Goal: Communication & Community: Answer question/provide support

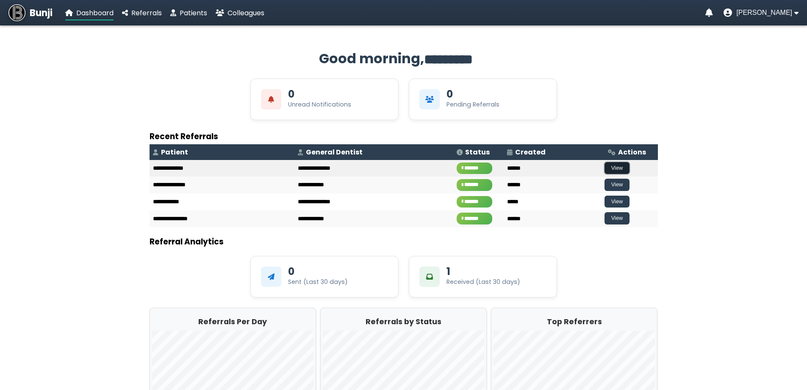
click at [605, 164] on button "View" at bounding box center [617, 168] width 25 height 12
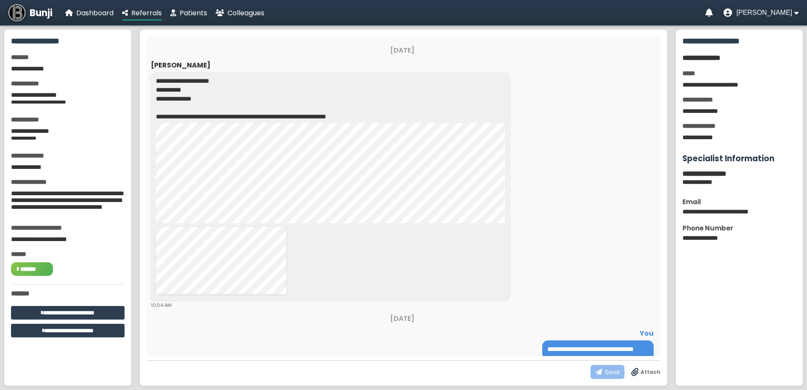
scroll to position [18, 0]
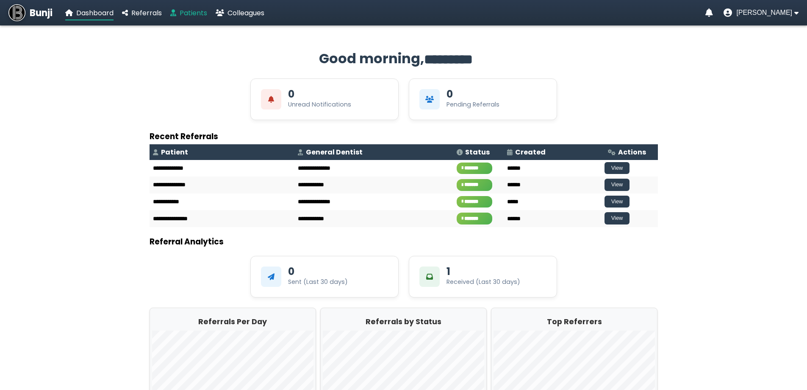
click at [186, 8] on span "Patients" at bounding box center [194, 13] width 28 height 10
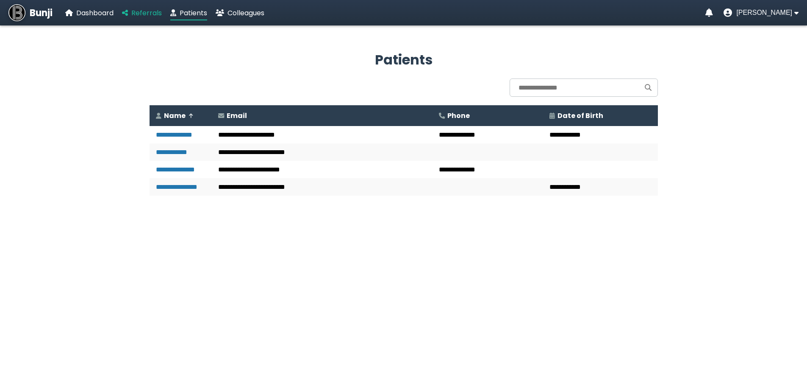
click at [148, 15] on span "Referrals" at bounding box center [146, 13] width 31 height 10
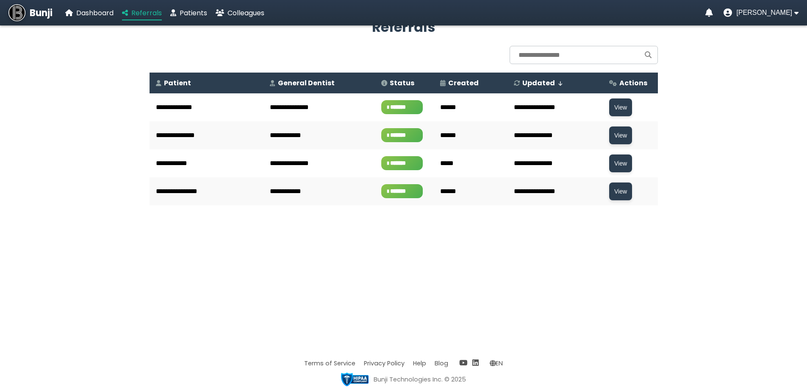
scroll to position [33, 0]
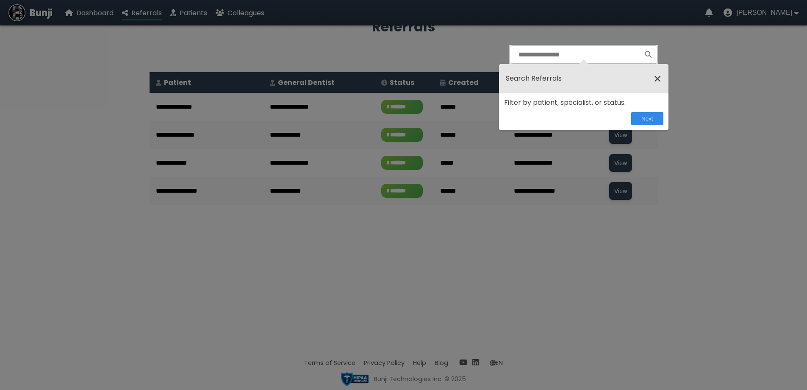
click at [657, 75] on span "×" at bounding box center [658, 78] width 8 height 15
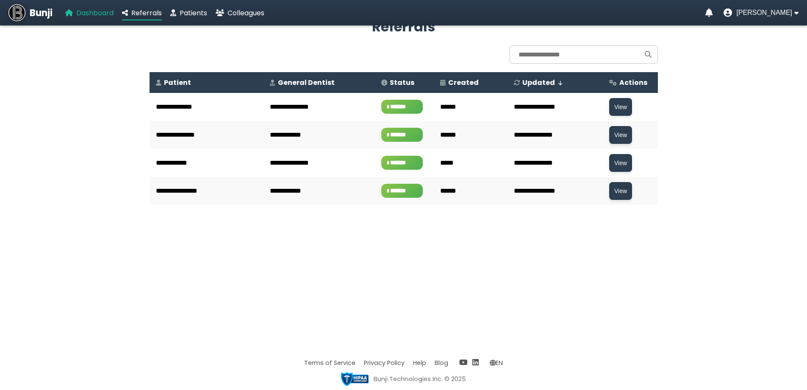
click at [76, 8] on link "Dashboard" at bounding box center [89, 13] width 48 height 11
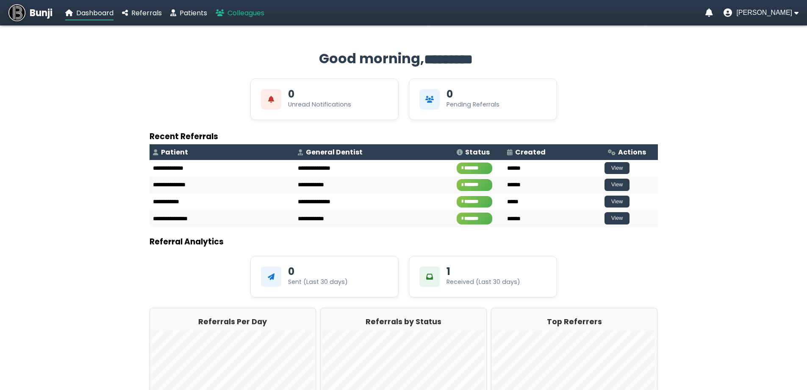
click at [239, 11] on span "Colleagues" at bounding box center [246, 13] width 37 height 10
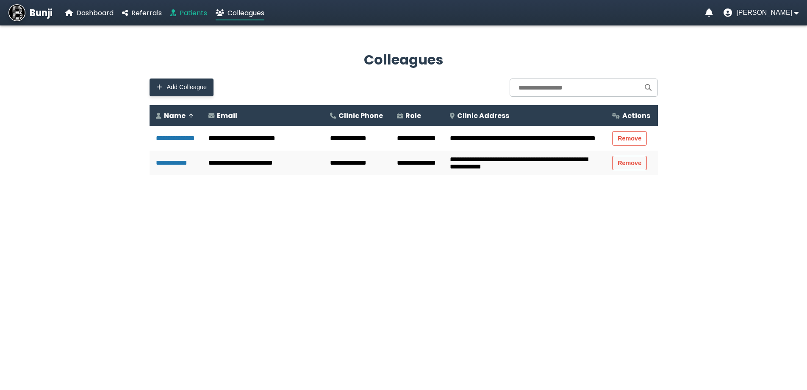
click at [189, 10] on span "Patients" at bounding box center [194, 13] width 28 height 10
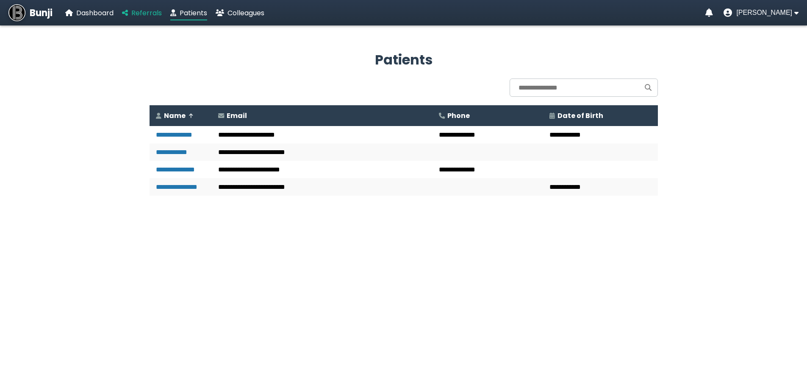
click at [162, 16] on span "Referrals" at bounding box center [146, 13] width 31 height 10
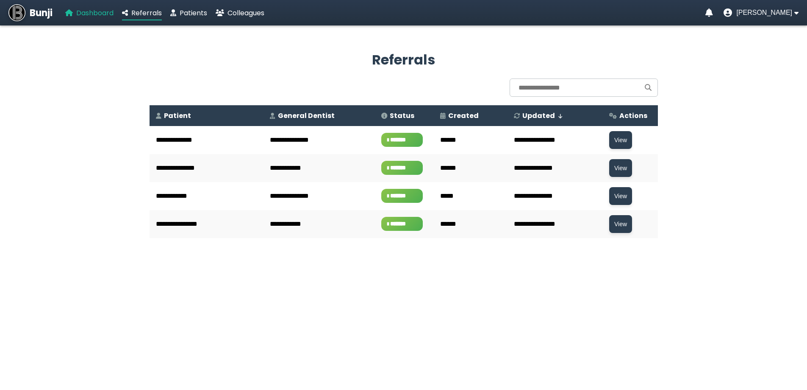
click at [102, 11] on span "Dashboard" at bounding box center [94, 13] width 37 height 10
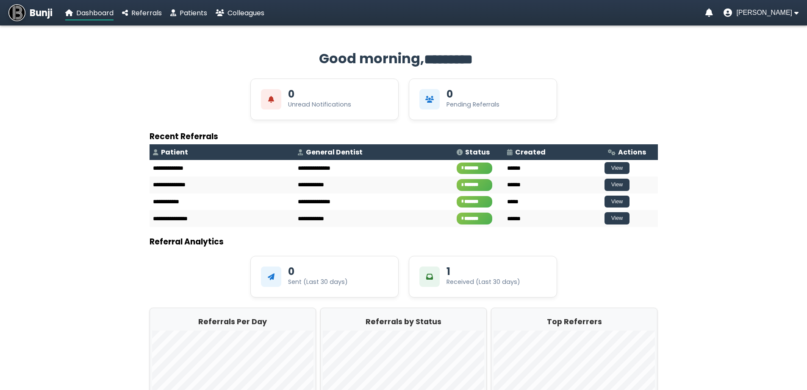
click at [48, 11] on span "Bunji" at bounding box center [41, 13] width 23 height 14
click at [247, 12] on span "Colleagues" at bounding box center [246, 13] width 37 height 10
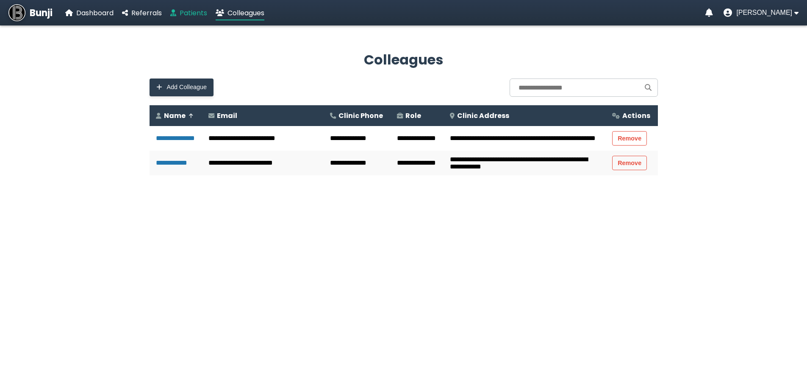
click at [188, 11] on span "Patients" at bounding box center [194, 13] width 28 height 10
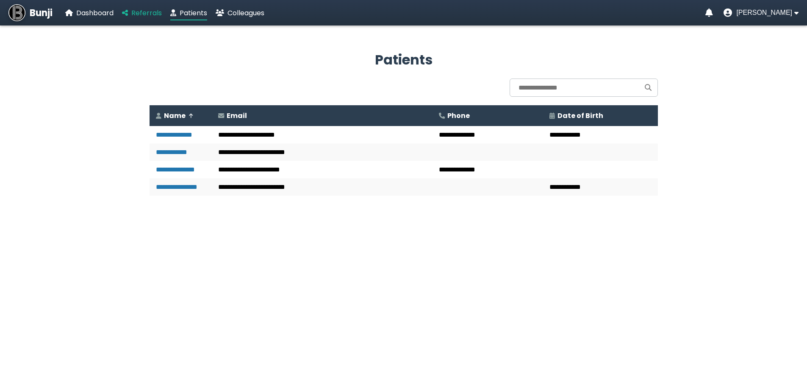
click at [153, 15] on span "Referrals" at bounding box center [146, 13] width 31 height 10
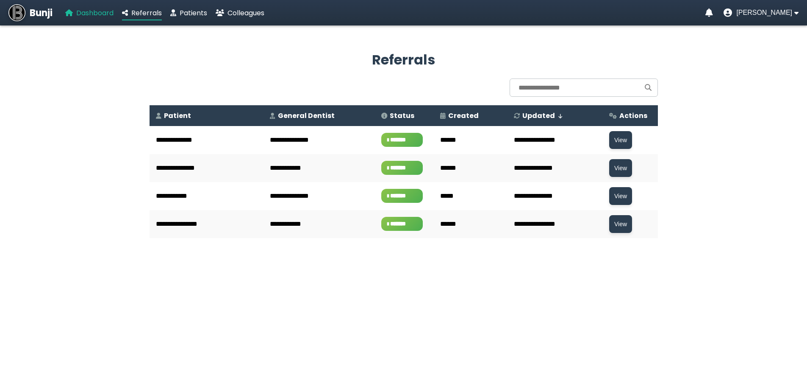
click at [99, 13] on span "Dashboard" at bounding box center [94, 13] width 37 height 10
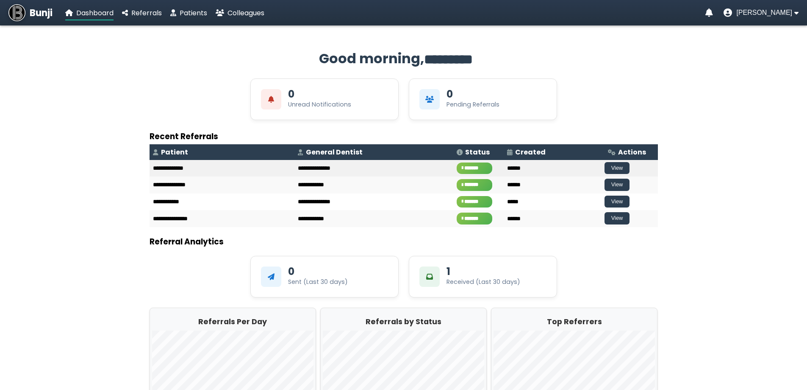
click at [457, 167] on span "*******" at bounding box center [475, 168] width 36 height 12
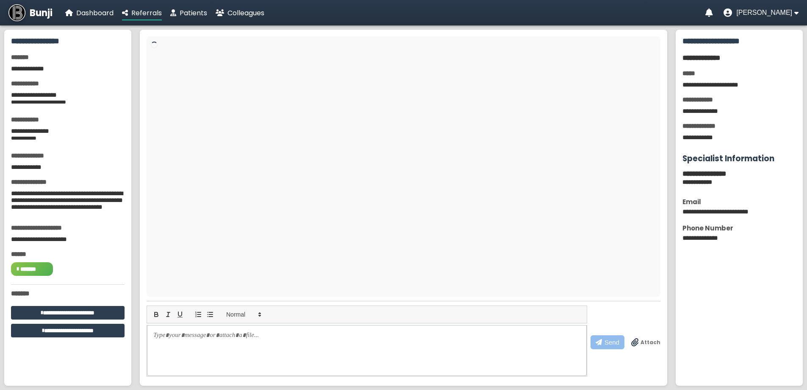
scroll to position [78, 0]
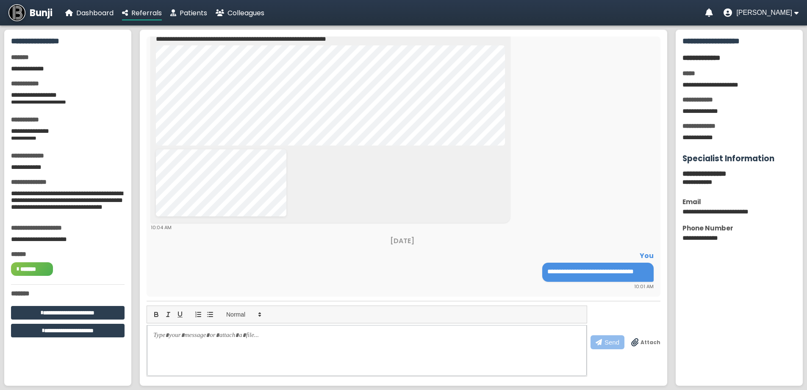
click at [166, 332] on p at bounding box center [367, 334] width 426 height 9
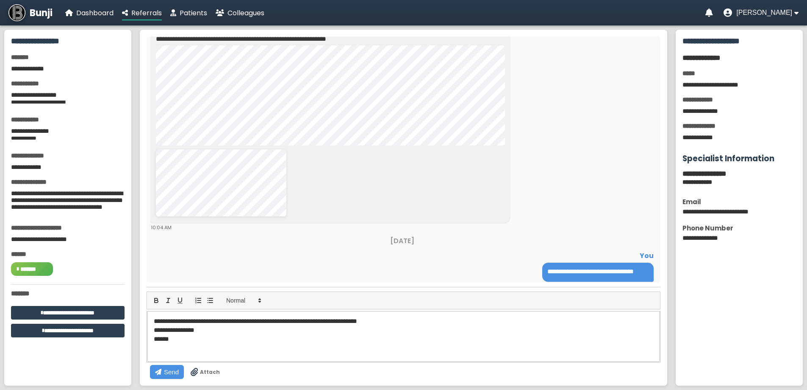
click at [310, 325] on p "**********" at bounding box center [368, 320] width 428 height 9
click at [184, 364] on button "Send" at bounding box center [167, 371] width 34 height 14
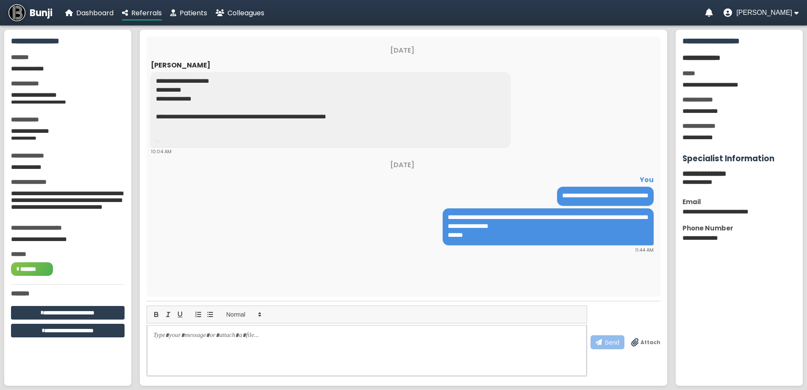
scroll to position [117, 0]
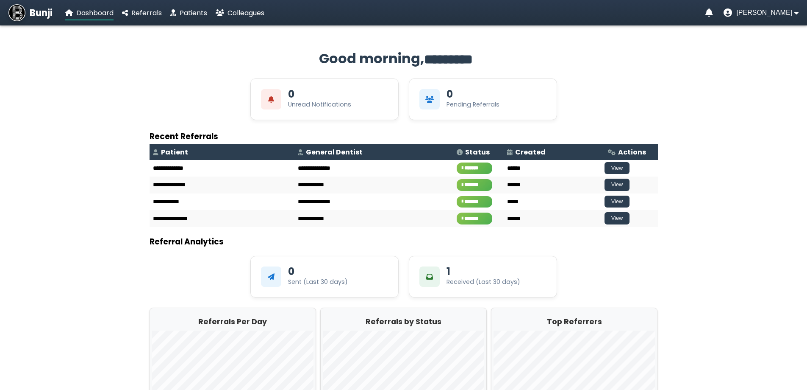
click at [666, 270] on div "**********" at bounding box center [404, 232] width 526 height 405
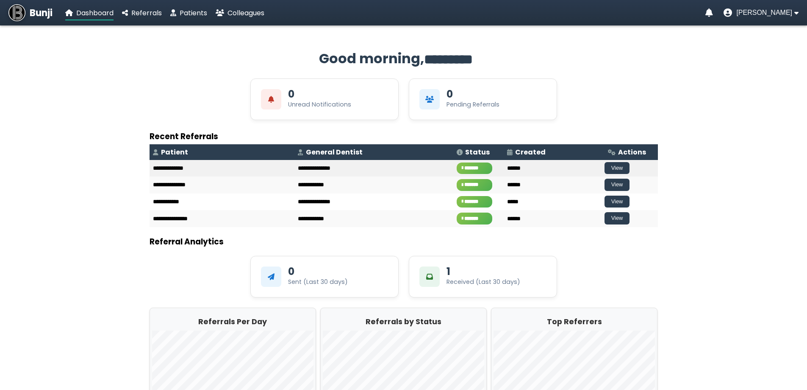
click at [457, 164] on span "*******" at bounding box center [475, 168] width 36 height 12
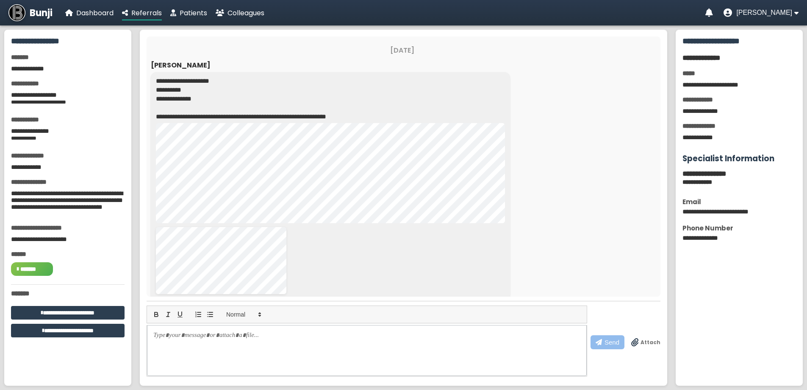
scroll to position [117, 0]
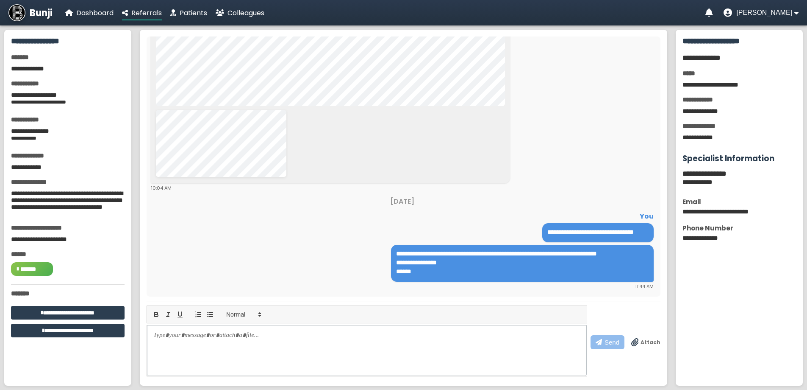
click at [31, 270] on span "*******" at bounding box center [32, 269] width 42 height 14
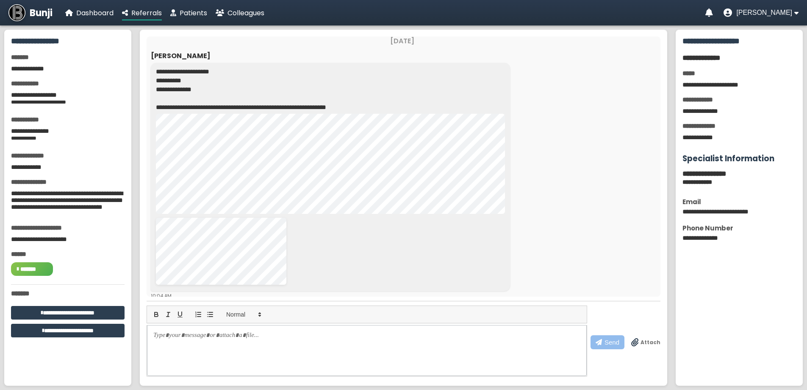
scroll to position [0, 0]
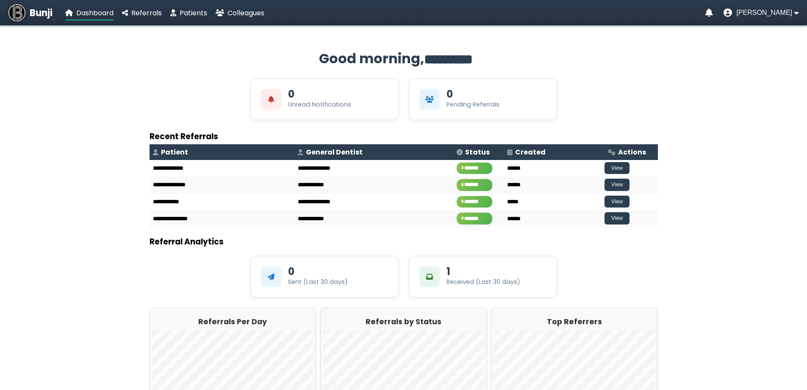
click at [767, 244] on app-main "**********" at bounding box center [403, 232] width 807 height 405
click at [784, 11] on span "[PERSON_NAME]" at bounding box center [765, 13] width 56 height 8
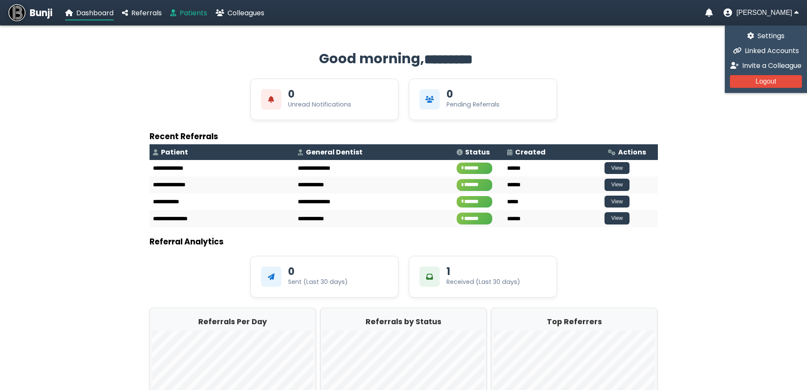
click at [197, 10] on span "Patients" at bounding box center [194, 13] width 28 height 10
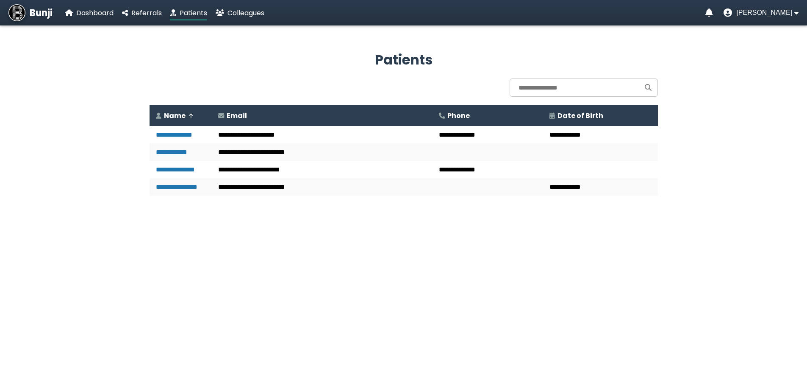
click at [31, 14] on span "Bunji" at bounding box center [41, 13] width 23 height 14
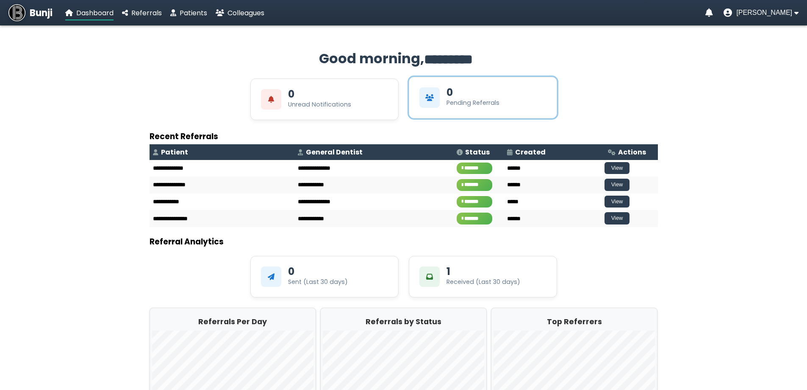
click at [480, 98] on div "Pending Referrals" at bounding box center [473, 102] width 53 height 9
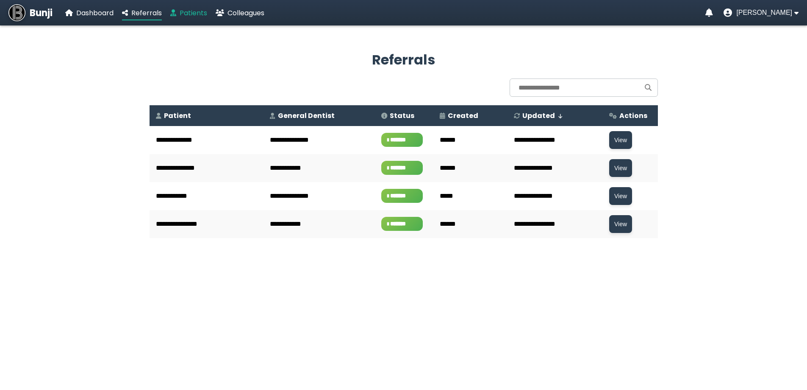
click at [178, 11] on link "Patients" at bounding box center [188, 13] width 37 height 11
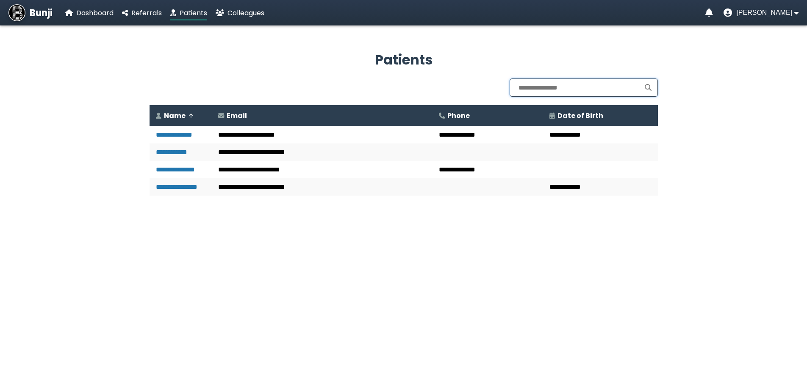
click at [573, 89] on input "text" at bounding box center [584, 87] width 148 height 18
click at [713, 12] on icon "Notifications" at bounding box center [710, 12] width 8 height 8
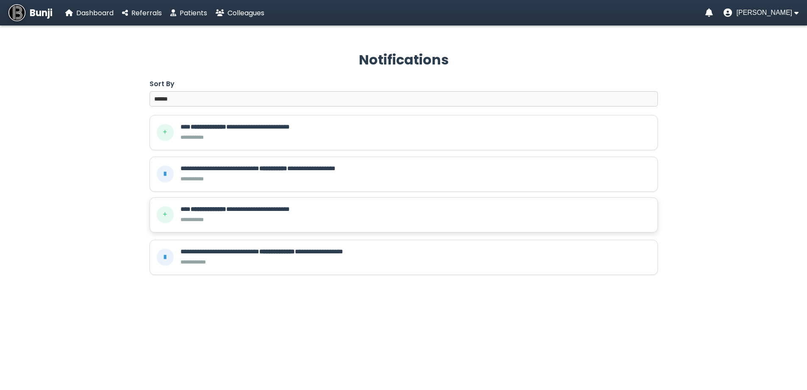
click at [165, 216] on icon at bounding box center [165, 215] width 4 height 8
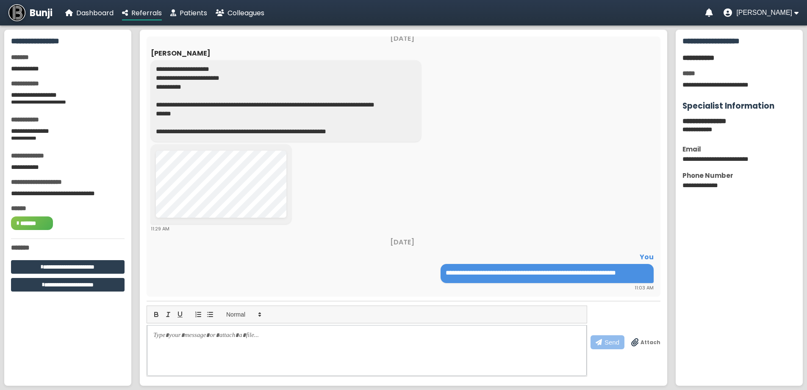
scroll to position [72, 0]
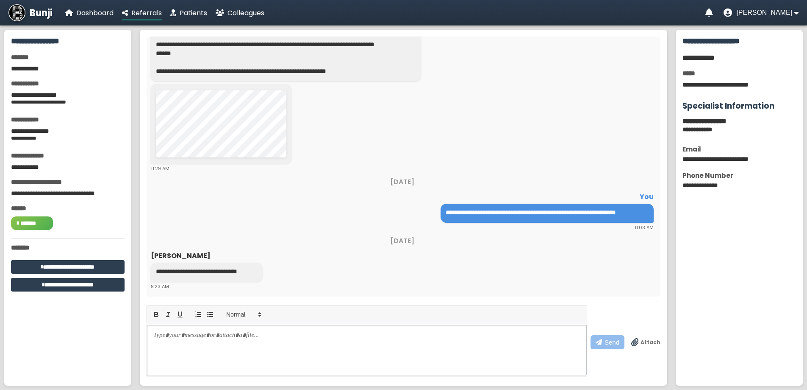
click at [20, 16] on img at bounding box center [16, 12] width 17 height 17
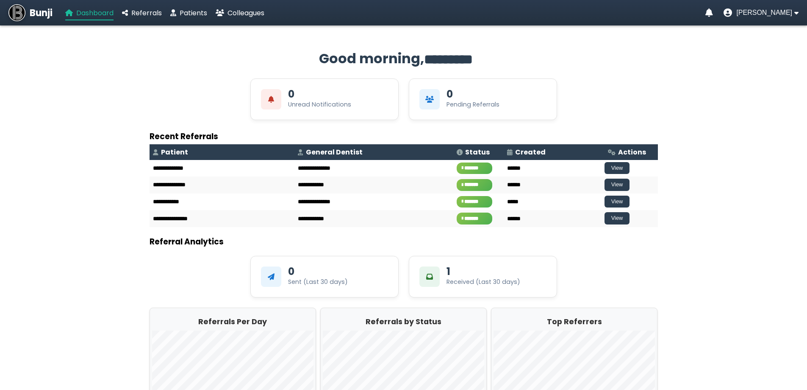
click at [88, 17] on span "Dashboard" at bounding box center [94, 13] width 37 height 10
click at [200, 14] on span "Patients" at bounding box center [194, 13] width 28 height 10
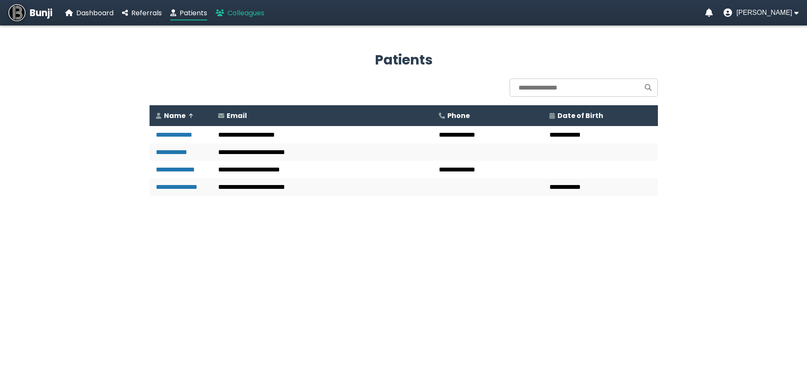
click at [237, 10] on span "Colleagues" at bounding box center [246, 13] width 37 height 10
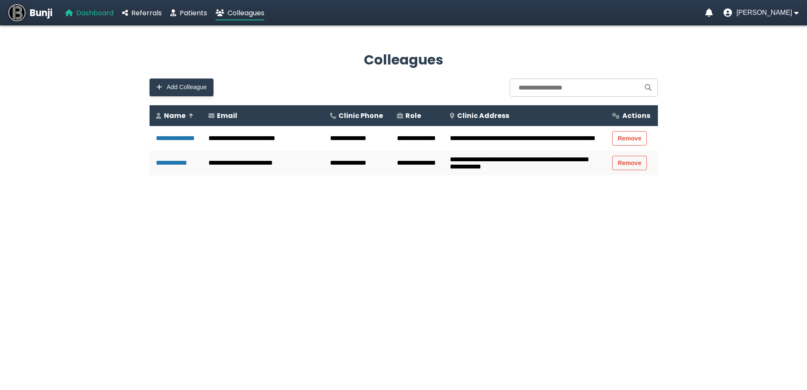
click at [98, 12] on span "Dashboard" at bounding box center [94, 13] width 37 height 10
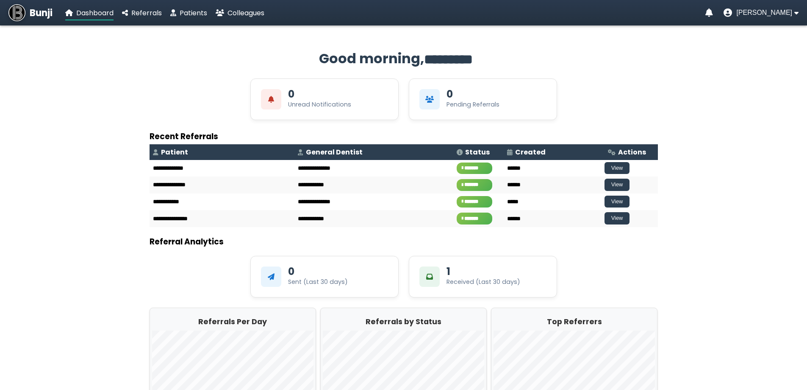
click at [33, 12] on span "Bunji" at bounding box center [41, 13] width 23 height 14
click at [771, 12] on span "[PERSON_NAME]" at bounding box center [765, 13] width 56 height 8
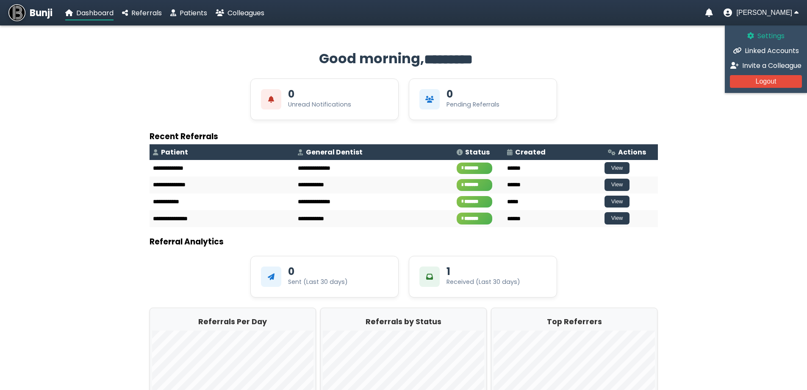
click at [770, 35] on span "Settings" at bounding box center [771, 36] width 27 height 10
select select "*"
select select "**********"
select select "******"
select select "****"
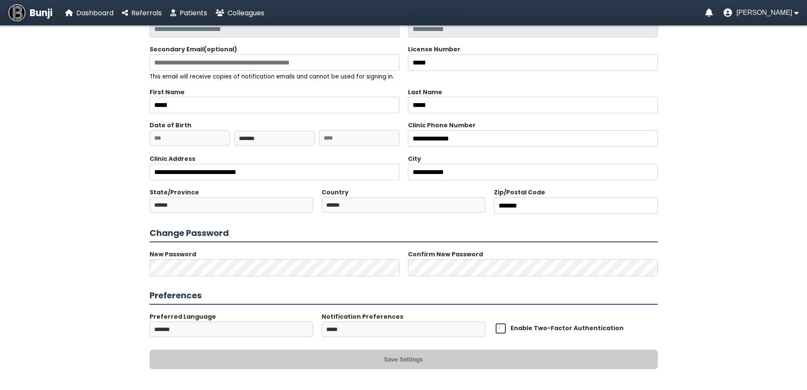
scroll to position [164, 0]
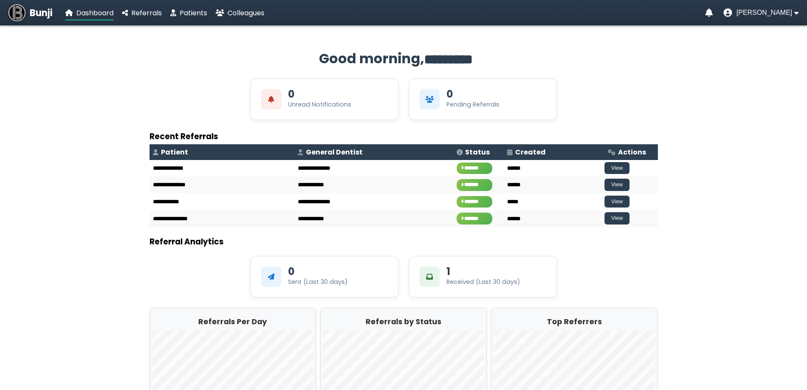
click at [43, 167] on app-main "**********" at bounding box center [403, 232] width 807 height 405
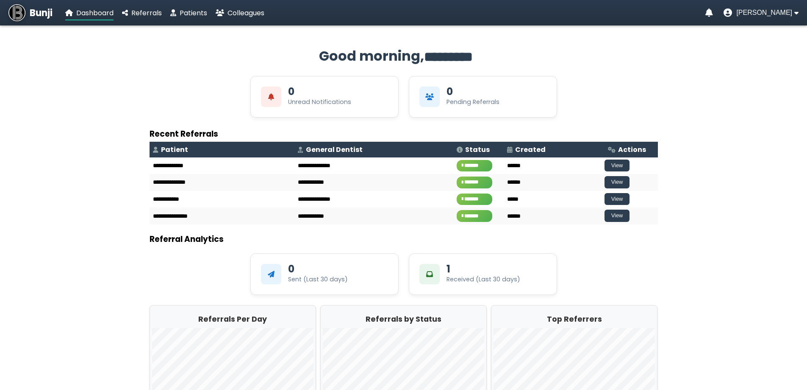
scroll to position [90, 0]
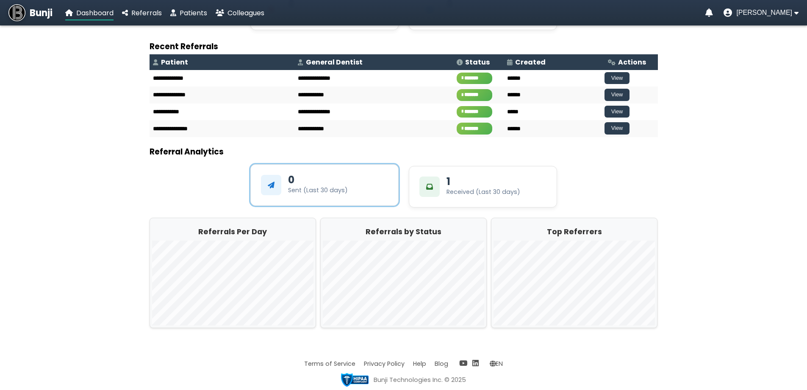
click at [270, 186] on icon at bounding box center [271, 184] width 7 height 7
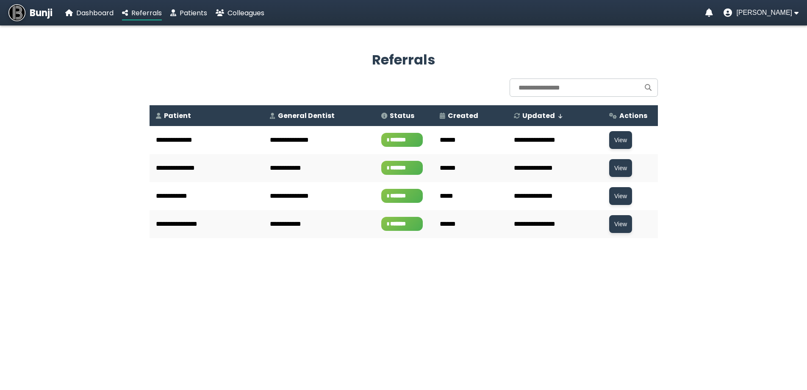
click at [38, 11] on span "Bunji" at bounding box center [41, 13] width 23 height 14
